Goal: Check status: Check status

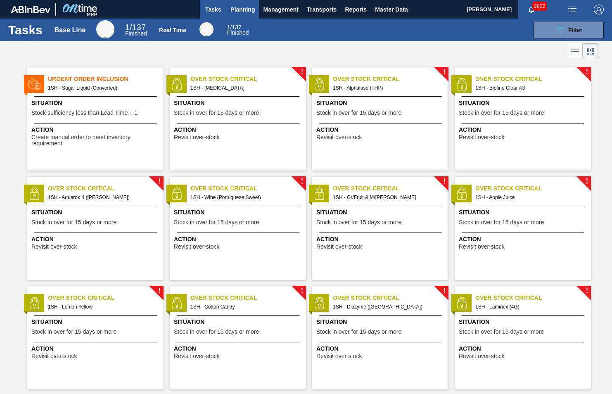
click at [230, 9] on span "Planning" at bounding box center [242, 10] width 24 height 10
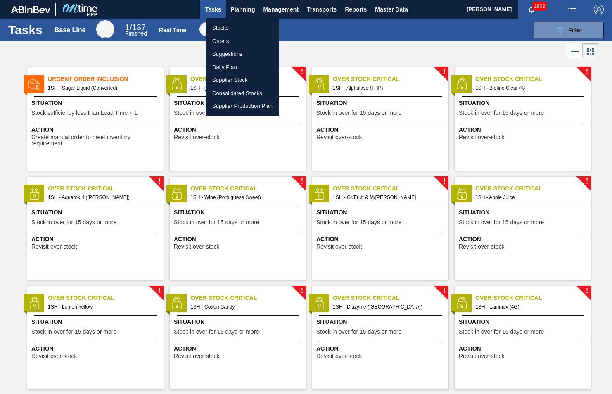
click at [226, 28] on li "Stocks" at bounding box center [242, 27] width 73 height 13
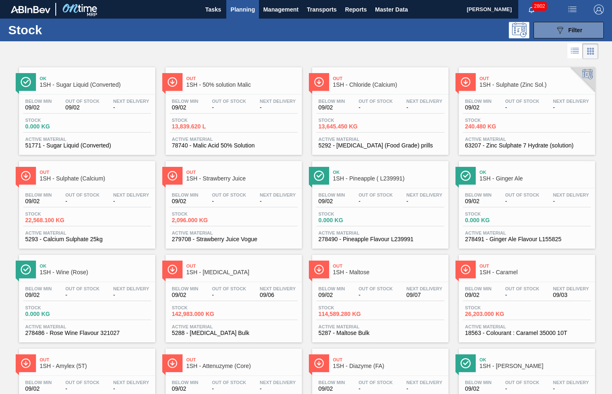
click at [217, 268] on div "Out 1SH - [MEDICAL_DATA]" at bounding box center [241, 269] width 111 height 19
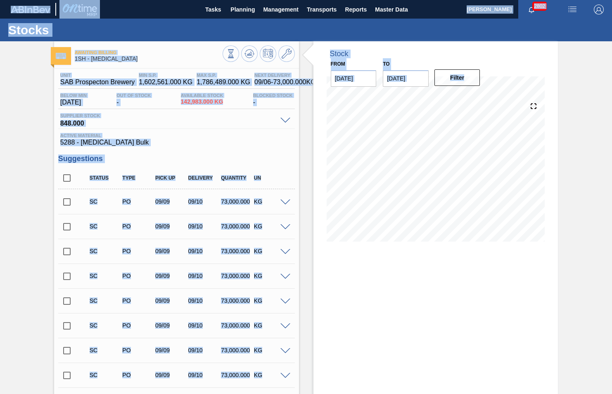
drag, startPoint x: 610, startPoint y: 92, endPoint x: 612, endPoint y: 106, distance: 13.4
click at [611, 0] on html "Tasks Planning Management Transports Reports Master Data [PERSON_NAME] 2802 Mar…" at bounding box center [306, 0] width 612 height 0
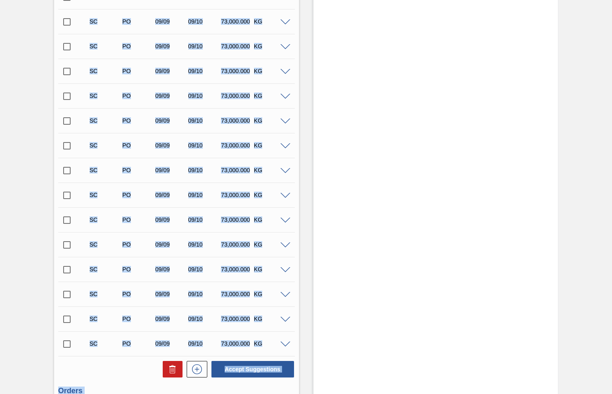
click at [511, 236] on div "Stock From [DATE] to [DATE] Filter 09/16 Stock Projection 1,748,983 SAP Plannin…" at bounding box center [435, 167] width 245 height 810
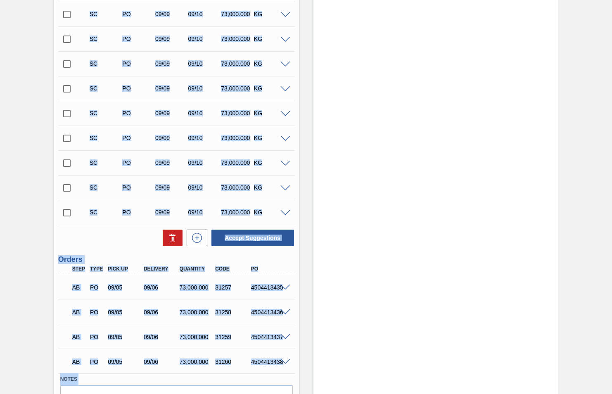
scroll to position [457, 0]
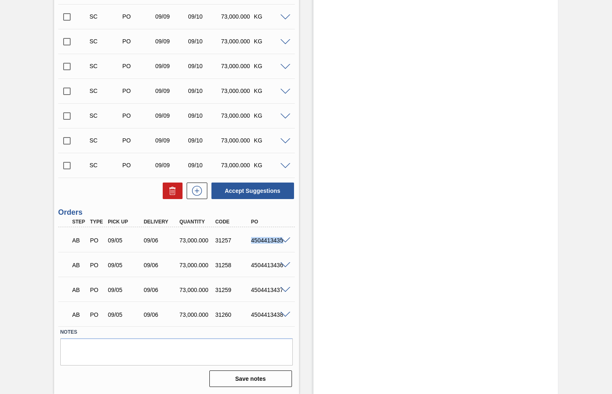
drag, startPoint x: 249, startPoint y: 241, endPoint x: 281, endPoint y: 236, distance: 32.9
click at [281, 236] on div "AB PO 09/05 09/06 73,000.000 31257 4504413435" at bounding box center [176, 239] width 236 height 21
copy div "4504413435"
